Goal: Navigation & Orientation: Find specific page/section

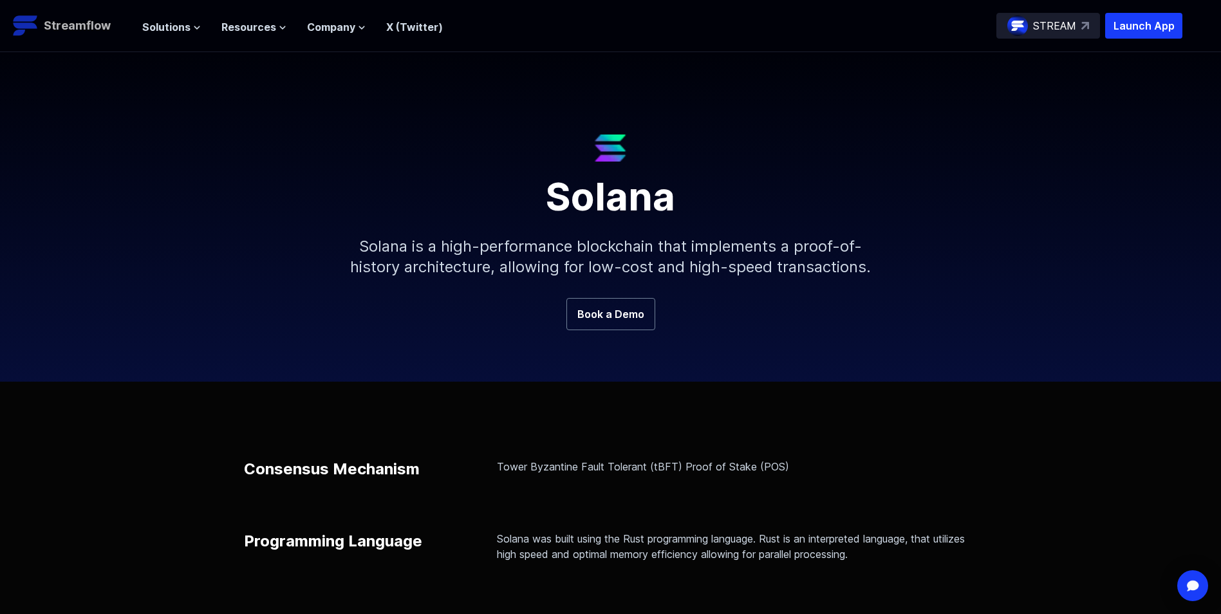
click at [65, 24] on p "Streamflow" at bounding box center [77, 26] width 67 height 18
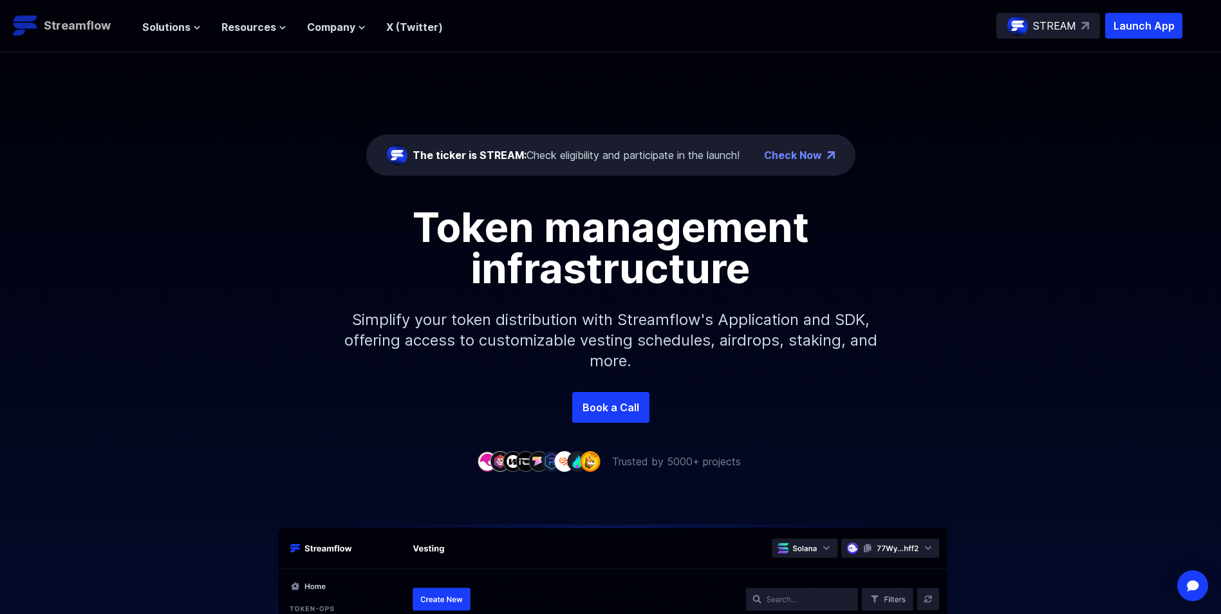
click at [97, 26] on p "Streamflow" at bounding box center [77, 26] width 67 height 18
click at [182, 27] on span "Solutions" at bounding box center [166, 26] width 48 height 15
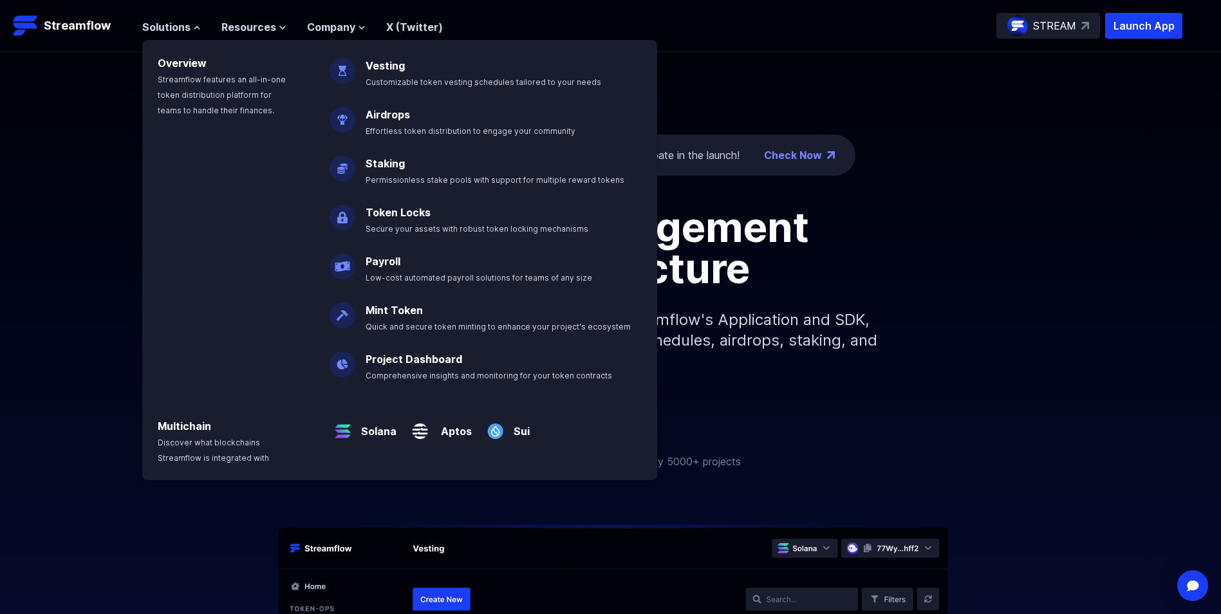
click at [182, 27] on span "Solutions" at bounding box center [166, 26] width 48 height 15
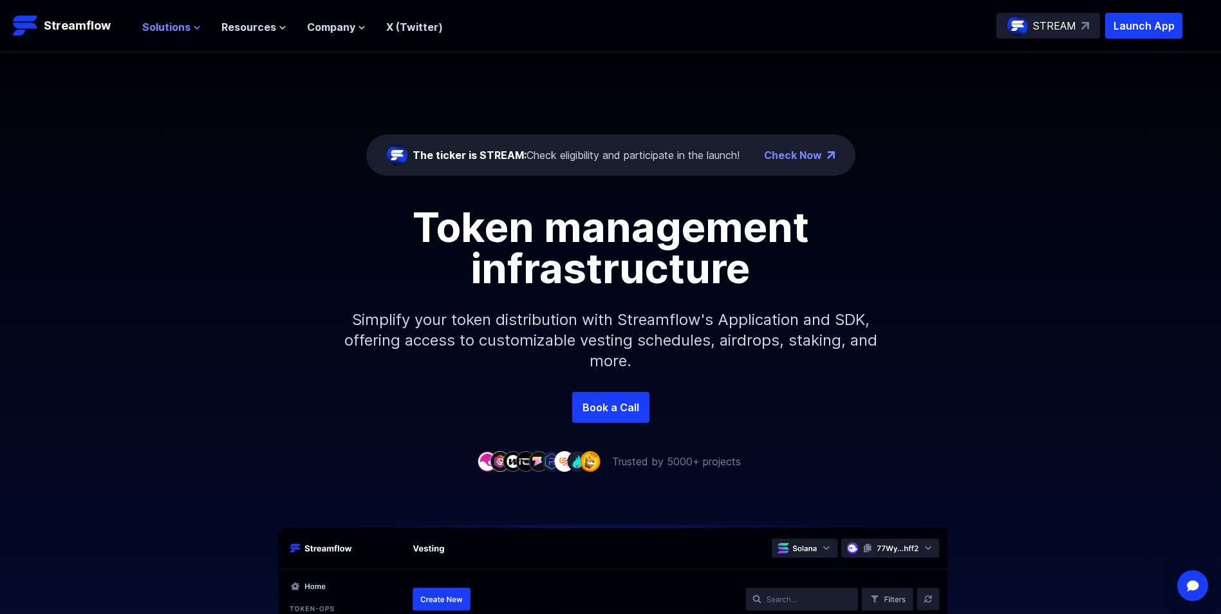
click at [184, 31] on span "Solutions" at bounding box center [166, 26] width 48 height 15
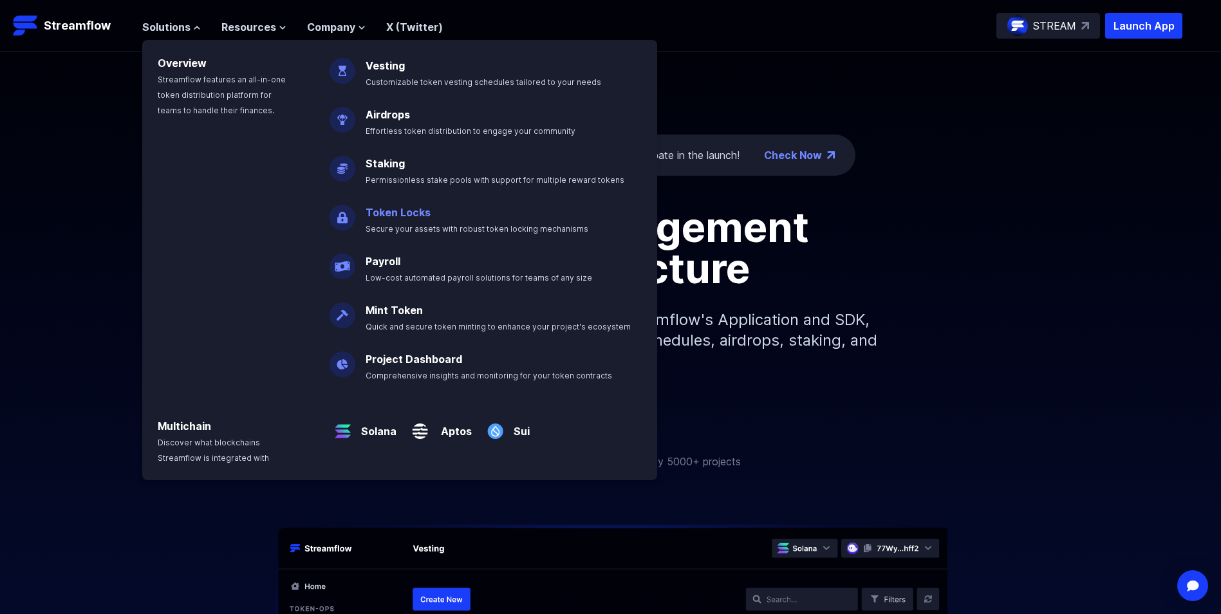
click at [373, 213] on link "Token Locks" at bounding box center [398, 212] width 65 height 13
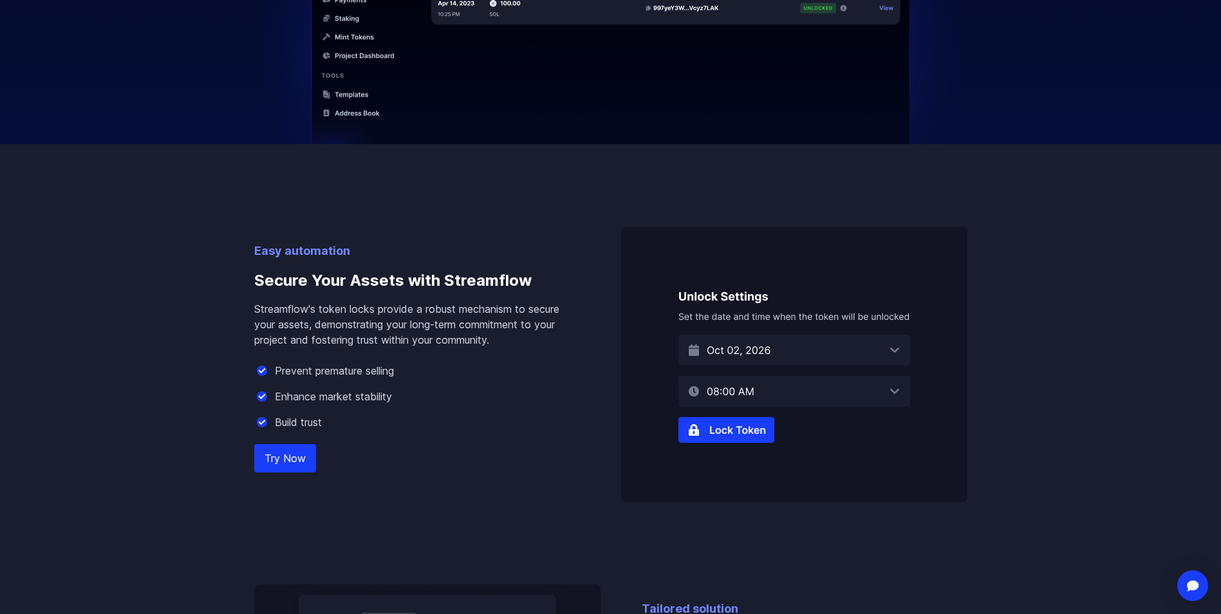
scroll to position [708, 0]
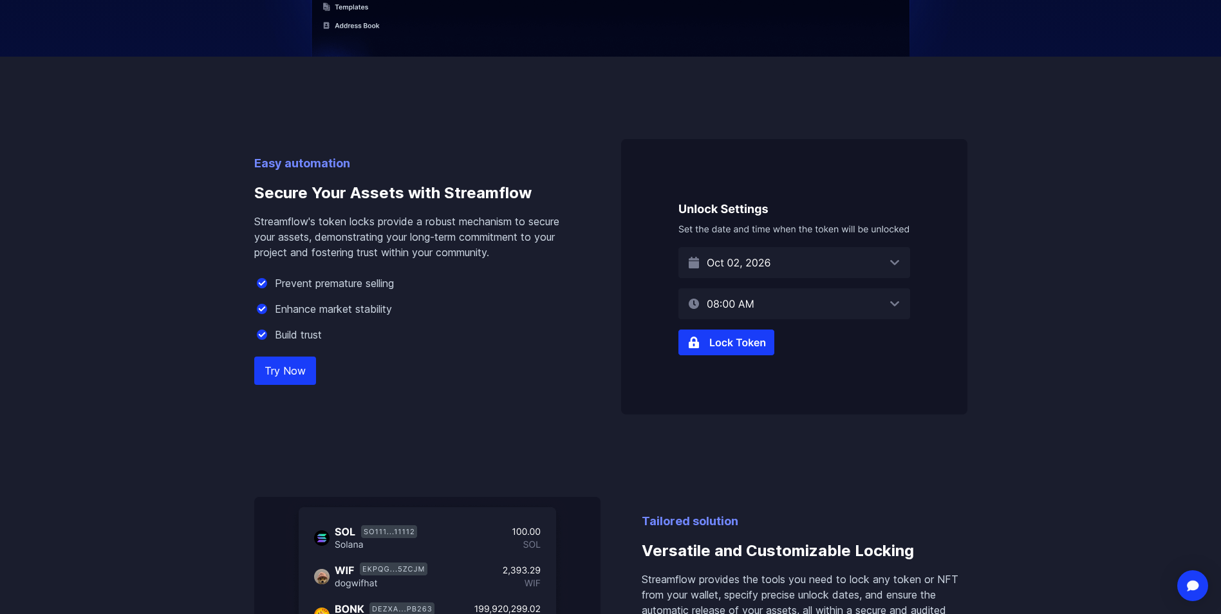
click at [287, 377] on link "Try Now" at bounding box center [285, 371] width 62 height 28
